Goal: Task Accomplishment & Management: Use online tool/utility

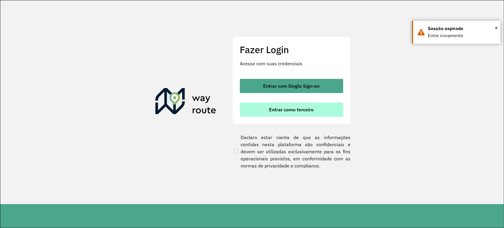
click at [302, 114] on button "Entrar como terceiro" at bounding box center [291, 110] width 103 height 14
click at [319, 111] on button "Entrar como terceiro" at bounding box center [291, 110] width 103 height 14
click at [284, 109] on span "Entrar como terceiro" at bounding box center [291, 109] width 45 height 5
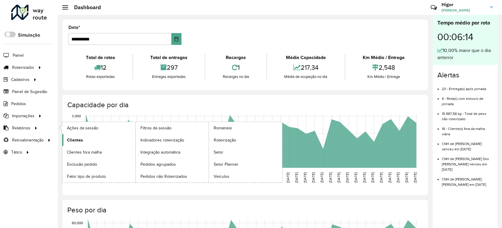
click at [73, 139] on span "Clientes" at bounding box center [75, 140] width 16 height 6
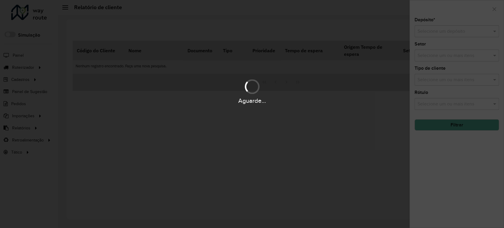
click at [444, 30] on hb-app "Aguarde... Pop-up bloqueado! Seu navegador bloqueou automáticamente a abertura …" at bounding box center [252, 114] width 504 height 228
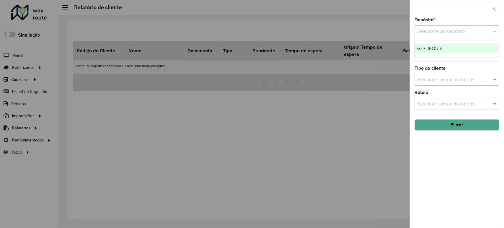
click at [444, 30] on input "text" at bounding box center [451, 31] width 67 height 7
click at [438, 46] on span "GP7 JEQUIE" at bounding box center [429, 48] width 25 height 5
click at [455, 121] on button "Filtrar" at bounding box center [457, 124] width 84 height 11
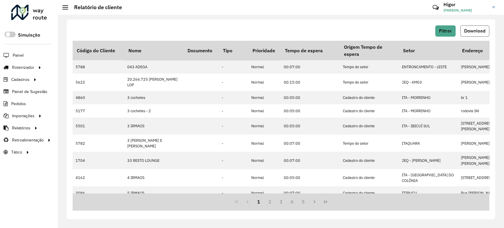
click at [479, 27] on button "Download" at bounding box center [475, 30] width 29 height 11
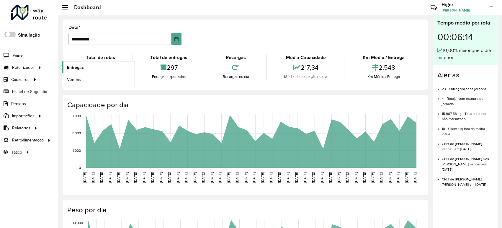
click at [69, 67] on span "Entregas" at bounding box center [75, 67] width 17 height 6
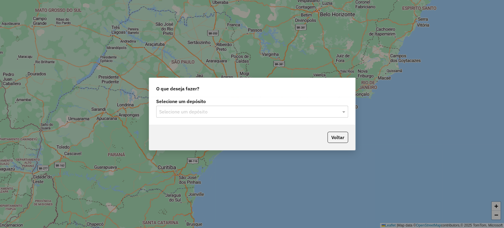
click at [189, 113] on input "text" at bounding box center [246, 111] width 174 height 7
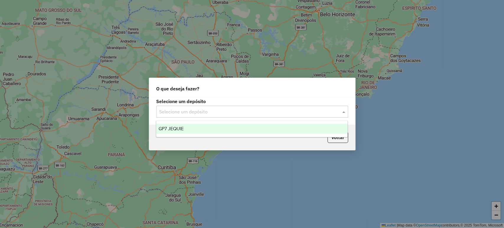
click at [192, 121] on ng-dropdown-panel "GP7 JEQUIE" at bounding box center [252, 129] width 192 height 17
click at [192, 126] on div "GP7 JEQUIE" at bounding box center [251, 129] width 191 height 10
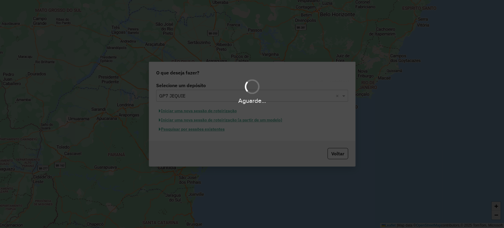
click at [202, 130] on div "Aguarde..." at bounding box center [252, 114] width 504 height 228
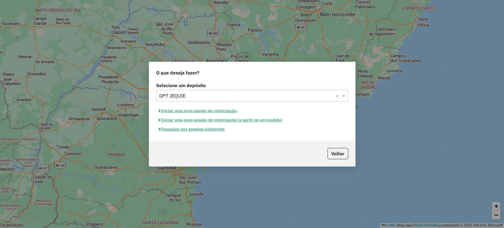
click at [207, 130] on button "Pesquisar por sessões existentes" at bounding box center [191, 129] width 71 height 9
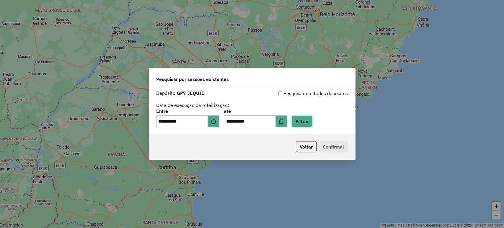
click at [313, 120] on button "Filtrar" at bounding box center [302, 121] width 21 height 11
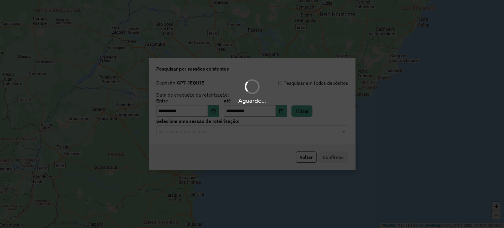
click at [247, 127] on hb-app "**********" at bounding box center [252, 114] width 504 height 228
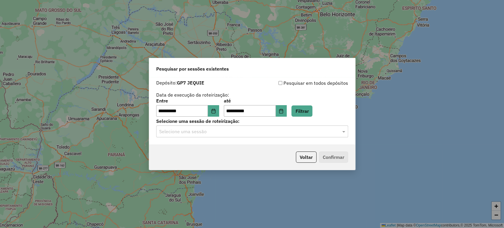
click at [236, 134] on input "text" at bounding box center [246, 131] width 174 height 7
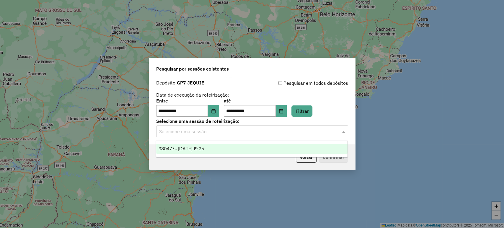
click at [204, 148] on span "980477 - 16/08/2025 19:25" at bounding box center [181, 148] width 45 height 5
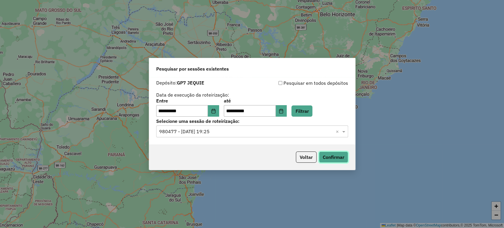
click at [337, 155] on button "Confirmar" at bounding box center [333, 157] width 29 height 11
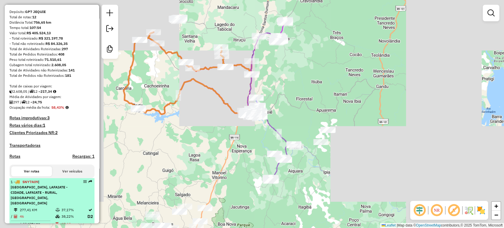
scroll to position [131, 0]
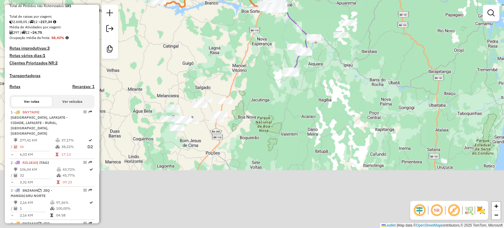
drag, startPoint x: 260, startPoint y: 116, endPoint x: 277, endPoint y: 47, distance: 71.9
click at [277, 47] on div "Janela de atendimento Grade de atendimento Capacidade Transportadoras Veículos …" at bounding box center [252, 114] width 504 height 228
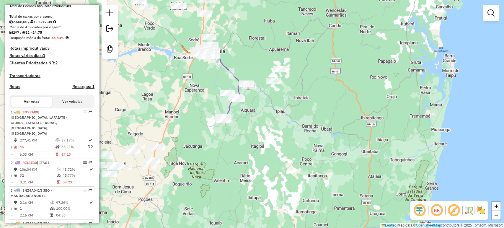
drag, startPoint x: 318, startPoint y: 100, endPoint x: 245, endPoint y: 179, distance: 107.4
click at [245, 178] on div "Janela de atendimento Grade de atendimento Capacidade Transportadoras Veículos …" at bounding box center [252, 114] width 504 height 228
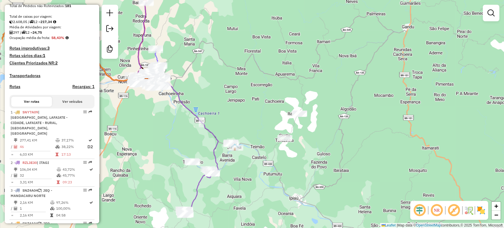
drag, startPoint x: 323, startPoint y: 151, endPoint x: 247, endPoint y: 165, distance: 77.5
click at [248, 175] on div "Janela de atendimento Grade de atendimento Capacidade Transportadoras Veículos …" at bounding box center [252, 114] width 504 height 228
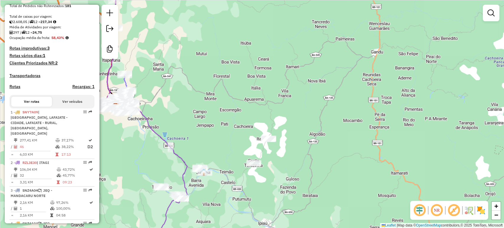
drag, startPoint x: 220, startPoint y: 157, endPoint x: 270, endPoint y: 114, distance: 65.4
click at [270, 114] on div "Janela de atendimento Grade de atendimento Capacidade Transportadoras Veículos …" at bounding box center [252, 114] width 504 height 228
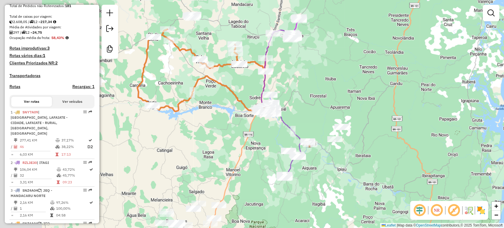
drag, startPoint x: 194, startPoint y: 133, endPoint x: 292, endPoint y: 132, distance: 97.2
click at [299, 152] on div "Janela de atendimento Grade de atendimento Capacidade Transportadoras Veículos …" at bounding box center [252, 114] width 504 height 228
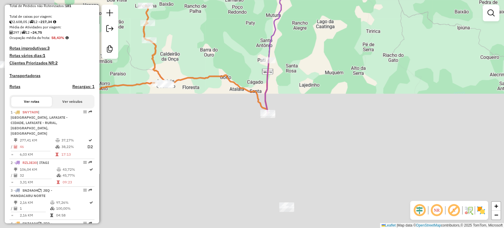
drag, startPoint x: 266, startPoint y: 168, endPoint x: 363, endPoint y: 38, distance: 162.5
click at [366, 37] on div "Janela de atendimento Grade de atendimento Capacidade Transportadoras Veículos …" at bounding box center [252, 114] width 504 height 228
